Goal: Browse casually

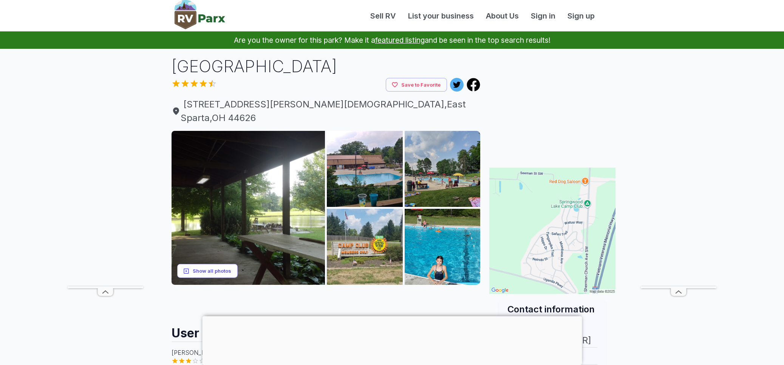
click at [224, 264] on button "Show all photos" at bounding box center [207, 271] width 60 height 14
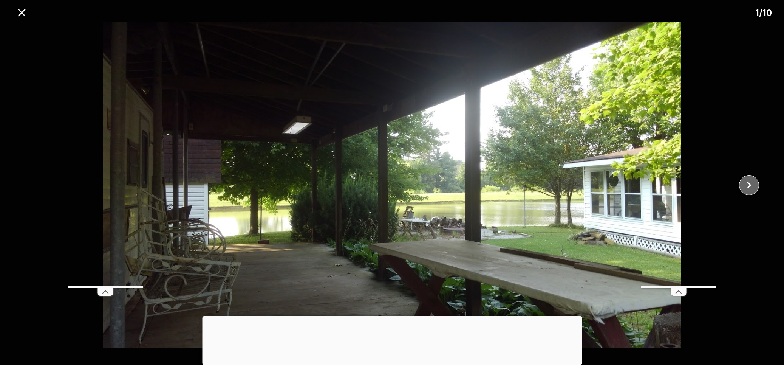
click at [758, 186] on div at bounding box center [751, 185] width 65 height 20
click at [751, 186] on icon "close" at bounding box center [749, 184] width 13 height 13
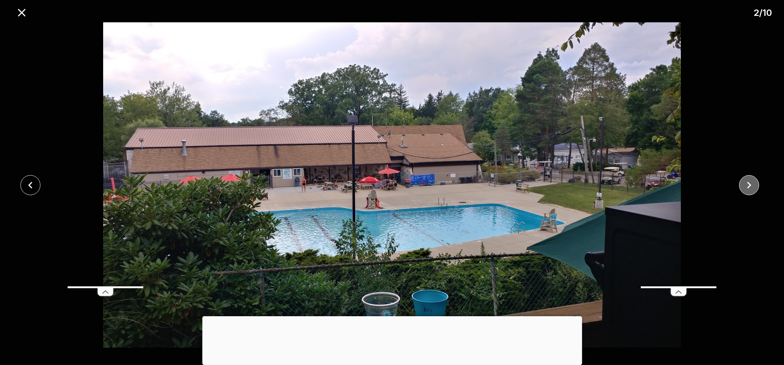
click at [751, 186] on icon "close" at bounding box center [749, 184] width 13 height 13
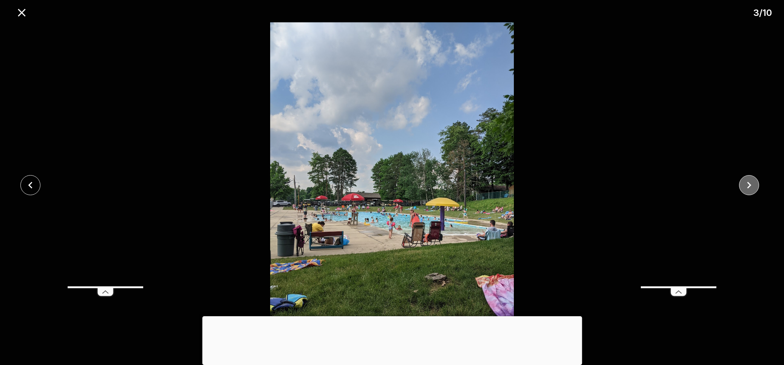
click at [751, 186] on icon "close" at bounding box center [749, 184] width 13 height 13
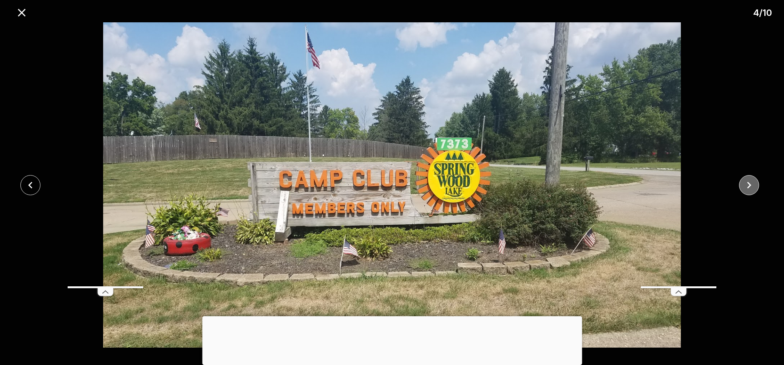
click at [751, 186] on icon "close" at bounding box center [749, 184] width 13 height 13
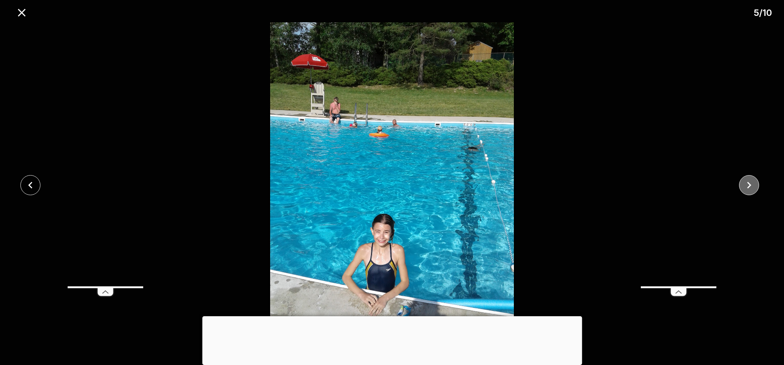
click at [751, 186] on icon "close" at bounding box center [749, 184] width 13 height 13
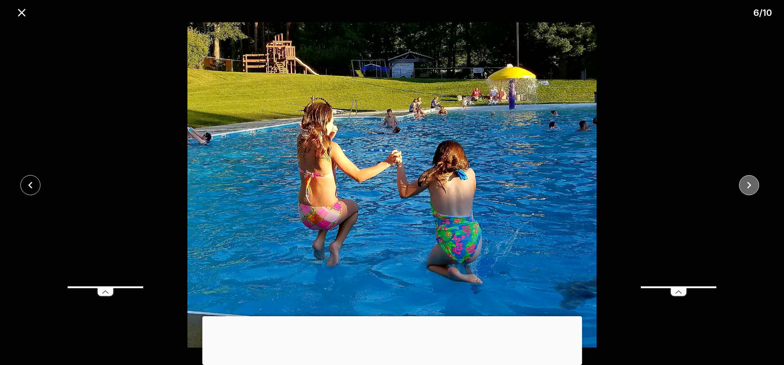
click at [751, 186] on icon "close" at bounding box center [749, 184] width 13 height 13
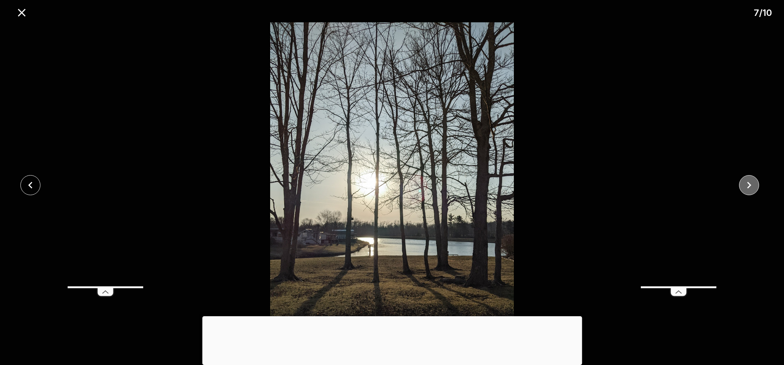
click at [751, 186] on icon "close" at bounding box center [749, 184] width 13 height 13
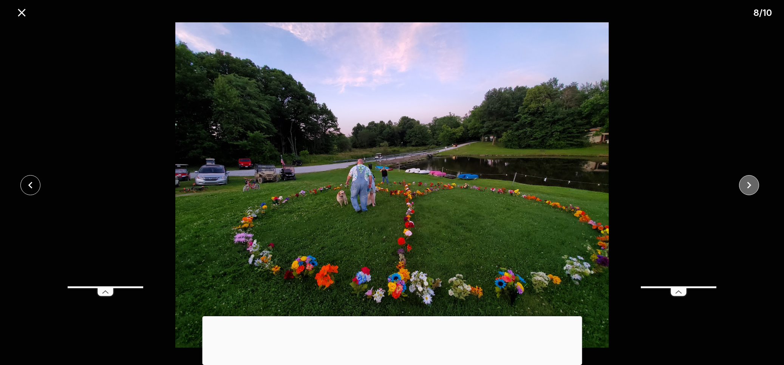
click at [751, 186] on icon "close" at bounding box center [749, 184] width 13 height 13
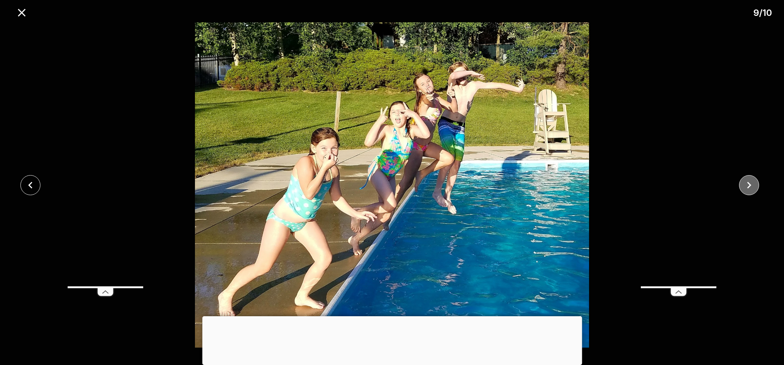
click at [751, 186] on icon "close" at bounding box center [749, 184] width 13 height 13
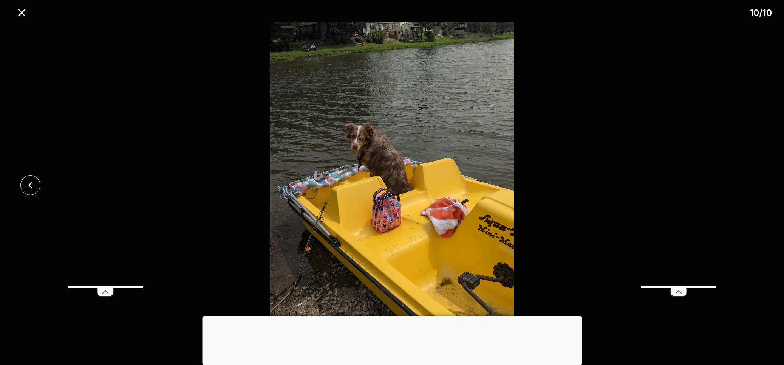
click at [751, 186] on div at bounding box center [392, 184] width 784 height 325
click at [18, 12] on icon "close" at bounding box center [21, 12] width 13 height 13
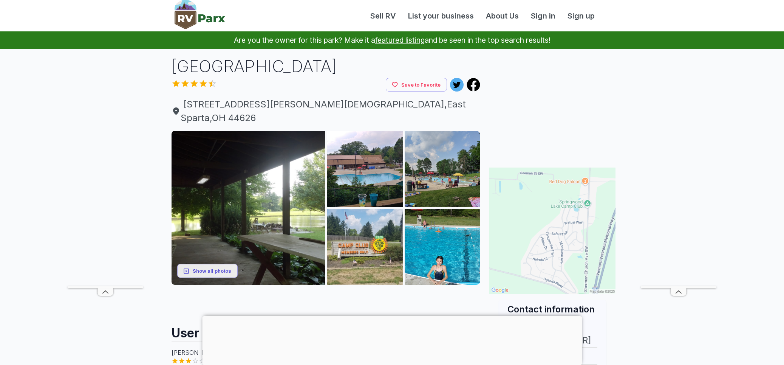
click at [567, 217] on img at bounding box center [552, 230] width 126 height 126
